Goal: Entertainment & Leisure: Consume media (video, audio)

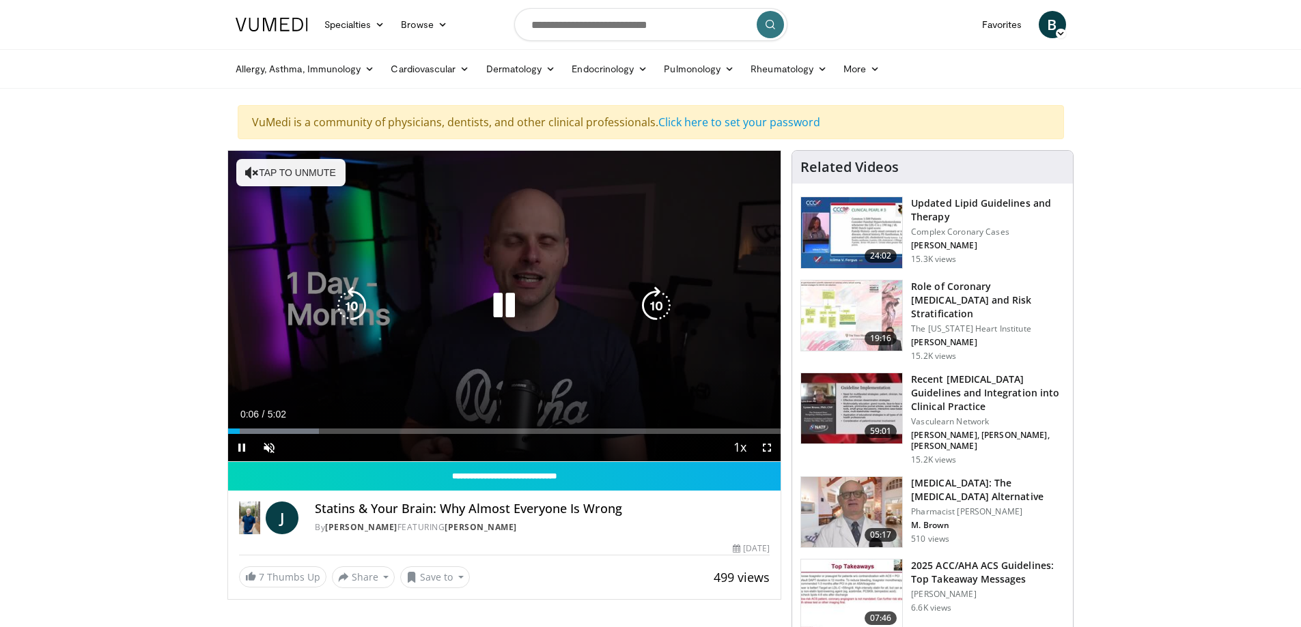
click at [292, 177] on button "Tap to unmute" at bounding box center [290, 172] width 109 height 27
